Goal: Task Accomplishment & Management: Manage account settings

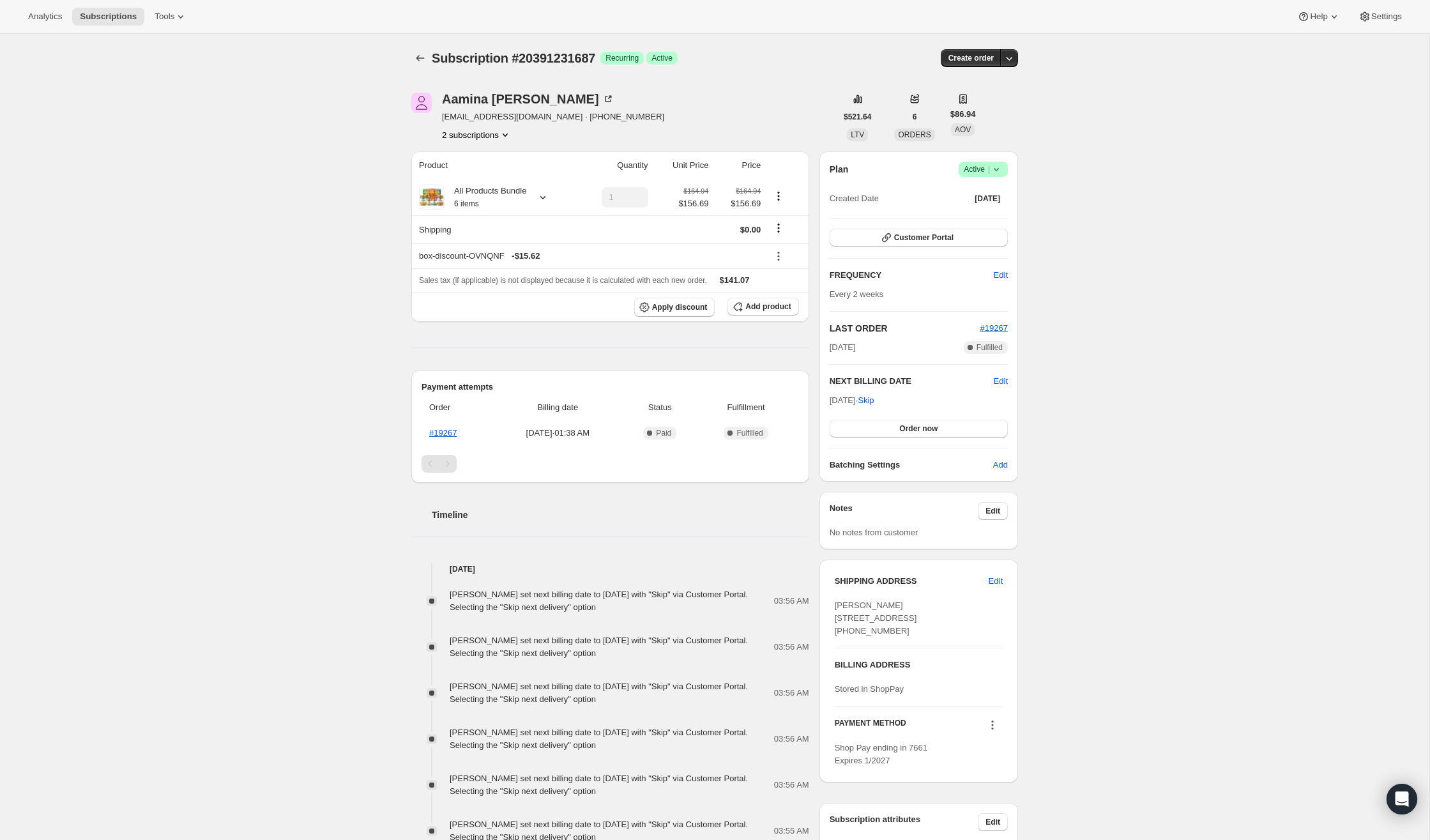
click at [995, 172] on icon at bounding box center [996, 169] width 13 height 13
click at [973, 218] on span "Cancel subscription" at bounding box center [980, 216] width 72 height 10
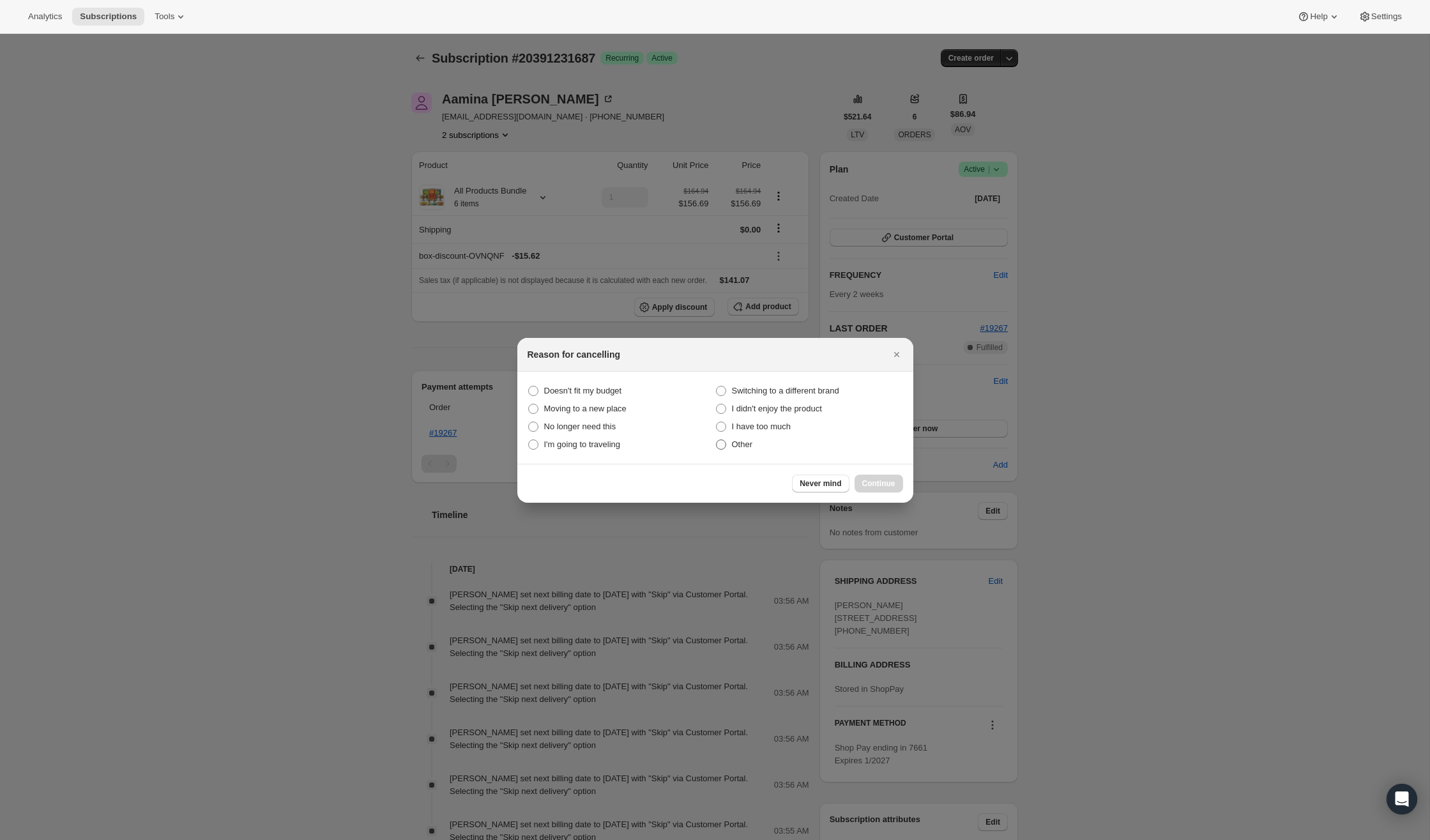
click at [720, 444] on span ":rbh:" at bounding box center [721, 444] width 10 height 10
click at [717, 440] on input "Other" at bounding box center [716, 439] width 1 height 1
radio input "true"
click at [875, 482] on span "Continue" at bounding box center [878, 483] width 33 height 10
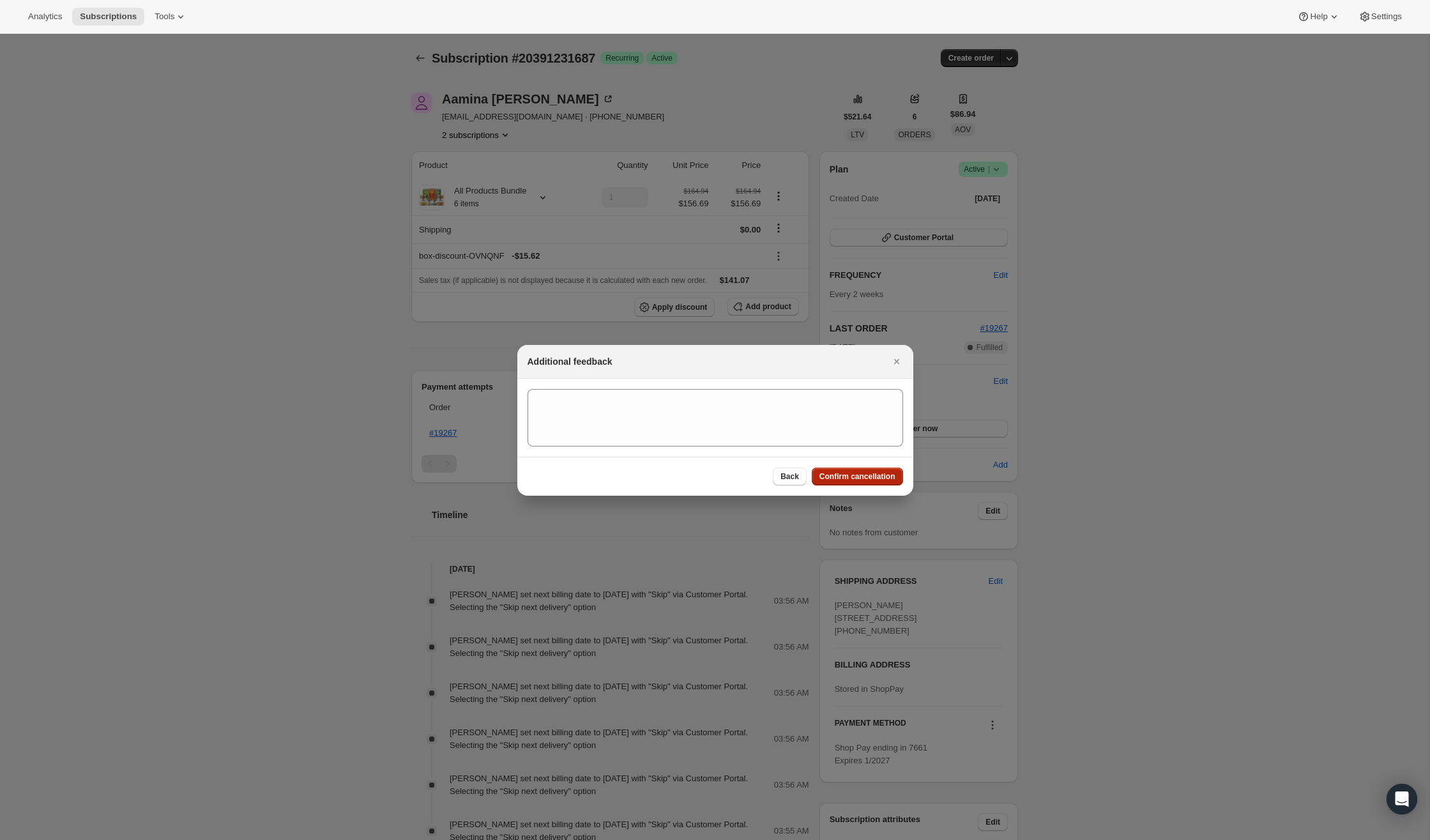
click at [854, 480] on span "Confirm cancellation" at bounding box center [857, 476] width 76 height 10
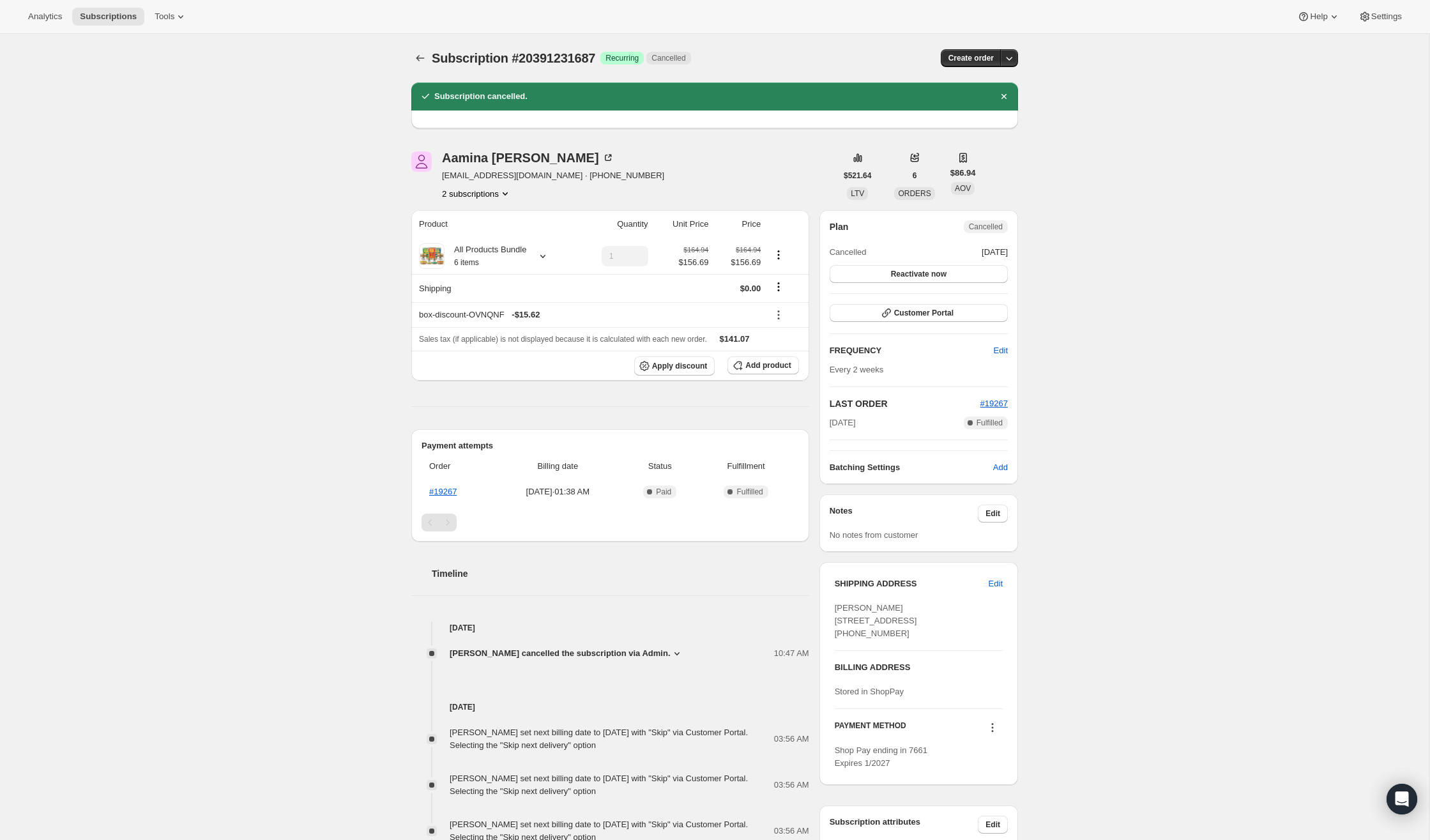
click at [507, 193] on icon "Product actions" at bounding box center [505, 193] width 5 height 3
click at [465, 232] on span "20391231687 Info Current" at bounding box center [476, 238] width 89 height 13
click at [509, 191] on icon "Product actions" at bounding box center [505, 193] width 13 height 13
click at [468, 212] on span "19667943623" at bounding box center [457, 217] width 51 height 10
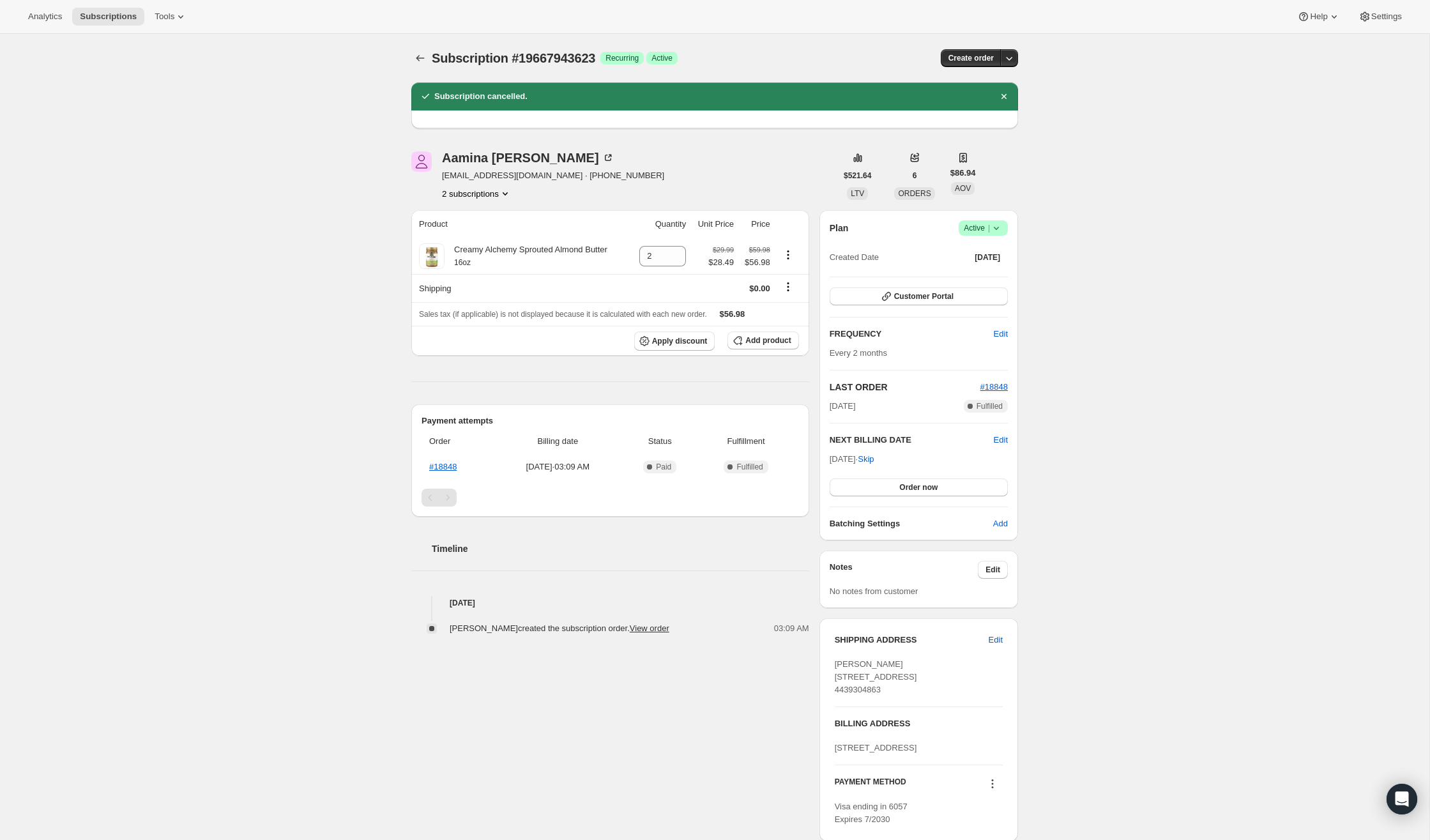
click at [995, 227] on icon at bounding box center [996, 228] width 5 height 3
click at [983, 272] on span "Cancel subscription" at bounding box center [980, 275] width 72 height 10
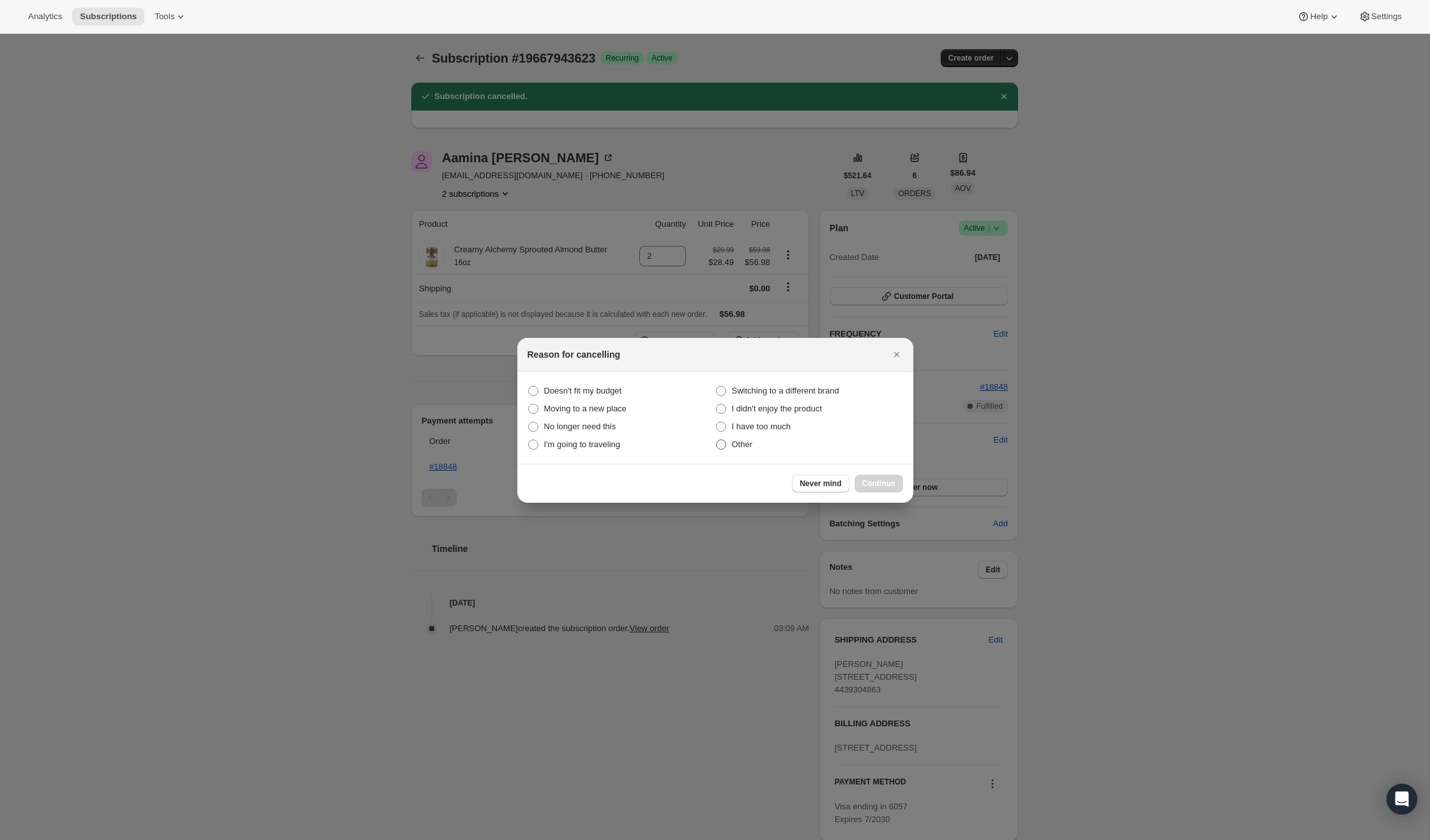
click at [724, 443] on span ":ri5:" at bounding box center [721, 444] width 10 height 10
click at [717, 440] on input "Other" at bounding box center [716, 439] width 1 height 1
radio input "true"
click at [879, 480] on span "Continue" at bounding box center [878, 483] width 33 height 10
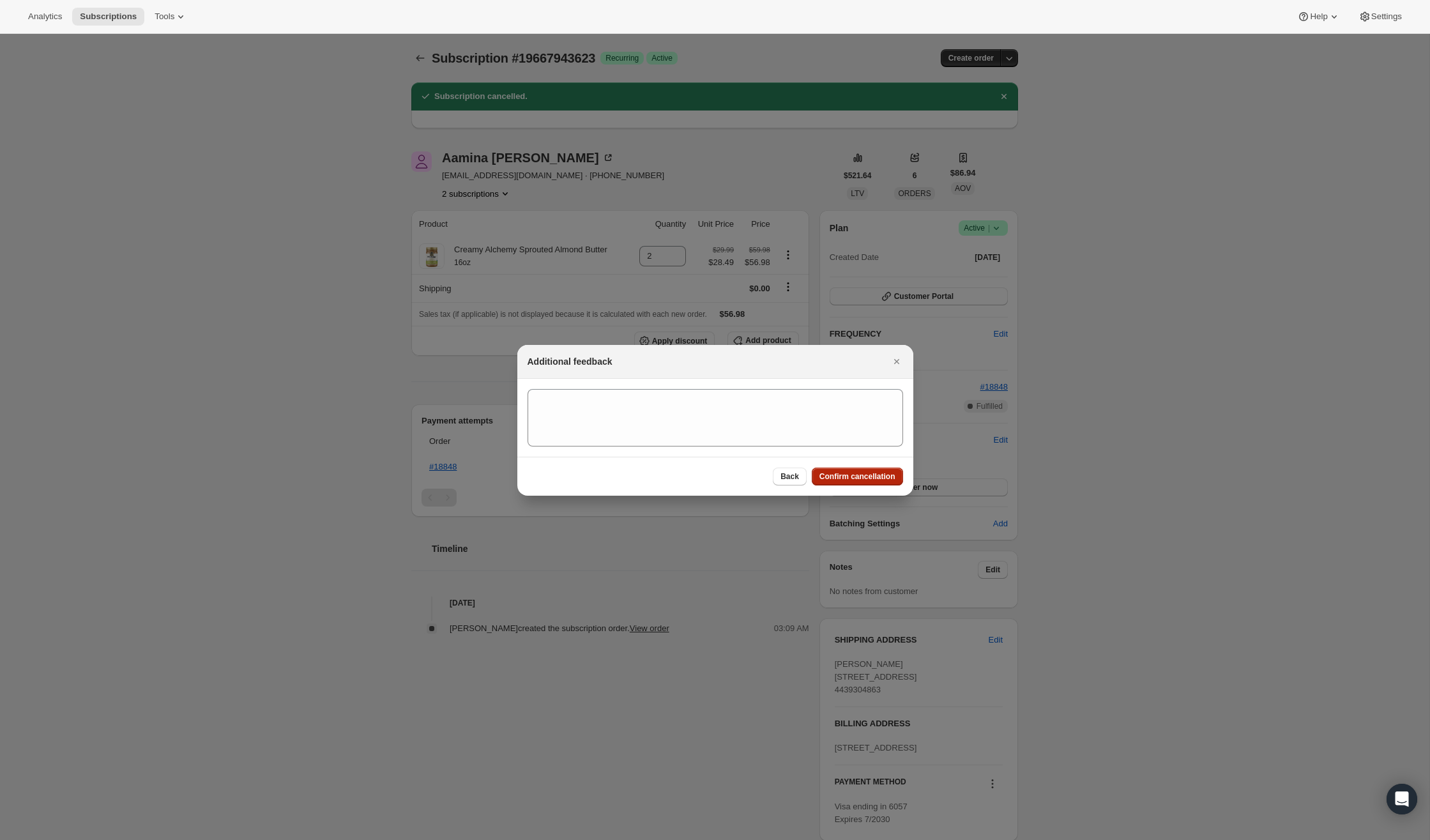
click at [849, 473] on span "Confirm cancellation" at bounding box center [857, 476] width 76 height 10
